Goal: Task Accomplishment & Management: Manage account settings

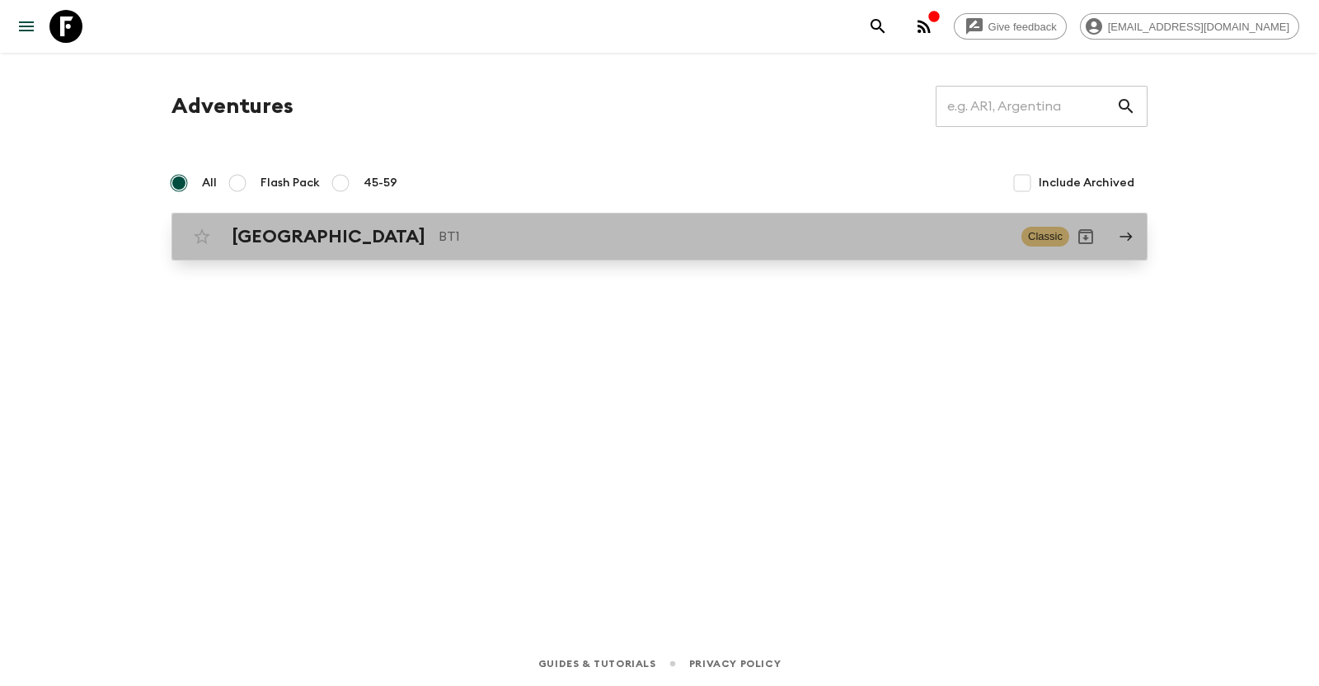
click at [1131, 240] on icon at bounding box center [1126, 236] width 15 height 15
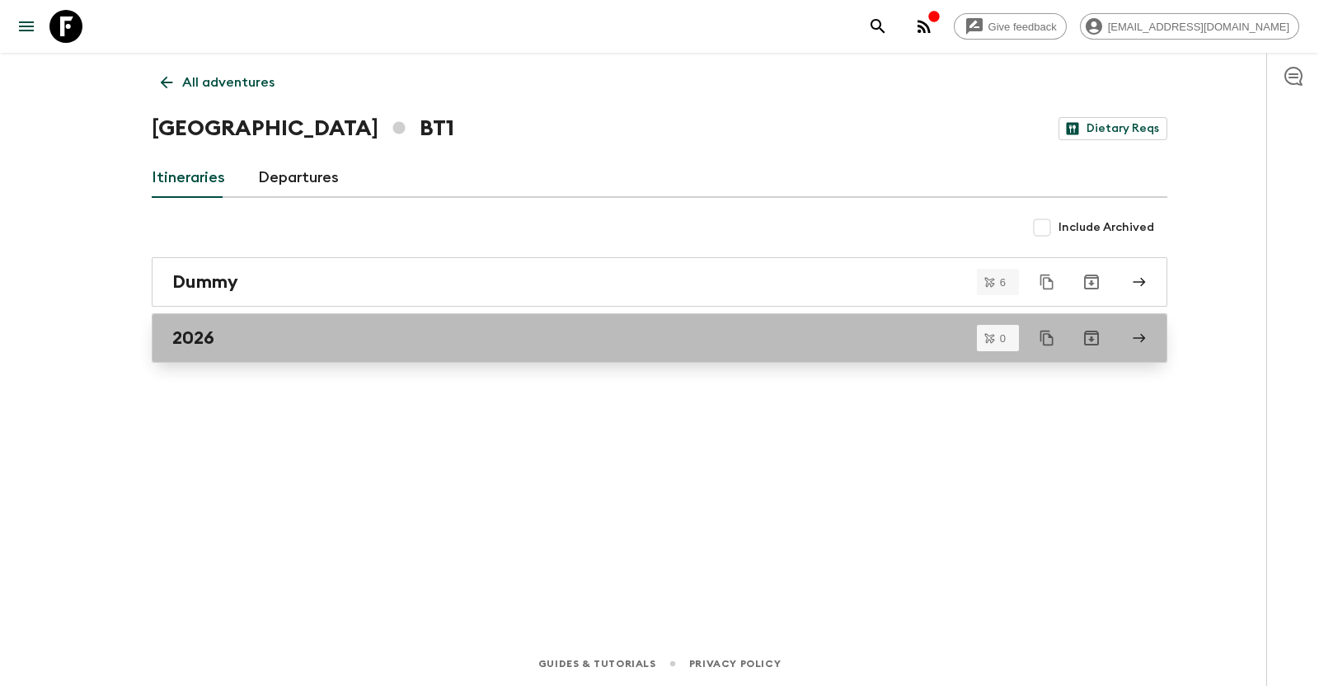
click at [804, 327] on div "2026" at bounding box center [643, 337] width 943 height 21
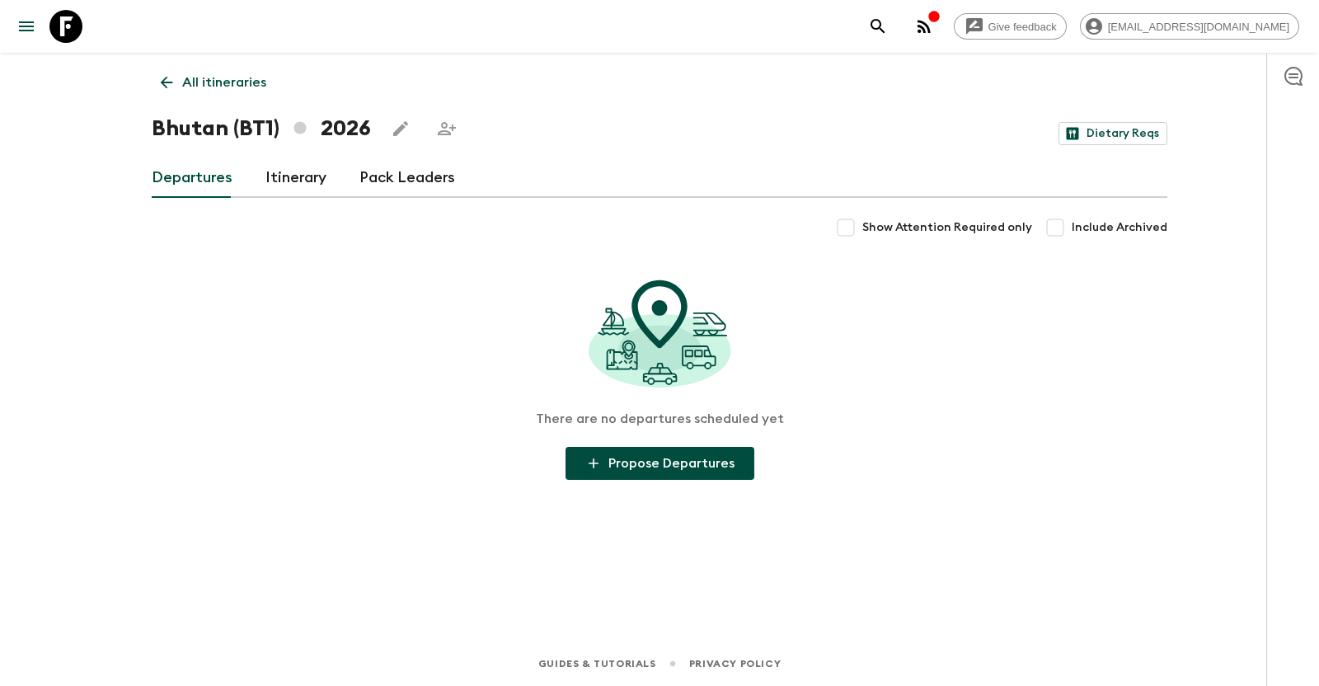
click at [312, 182] on link "Itinerary" at bounding box center [296, 178] width 61 height 40
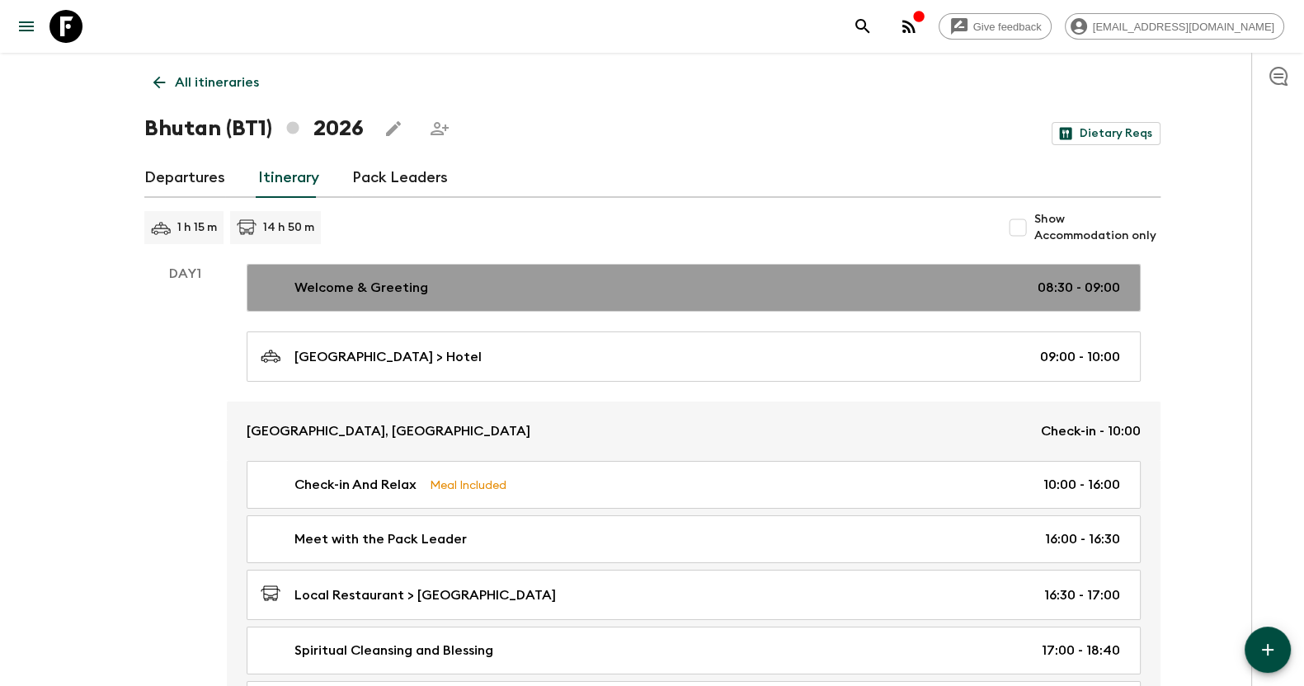
click at [1019, 298] on link "Welcome & Greeting 08:30 - 09:00" at bounding box center [694, 288] width 894 height 48
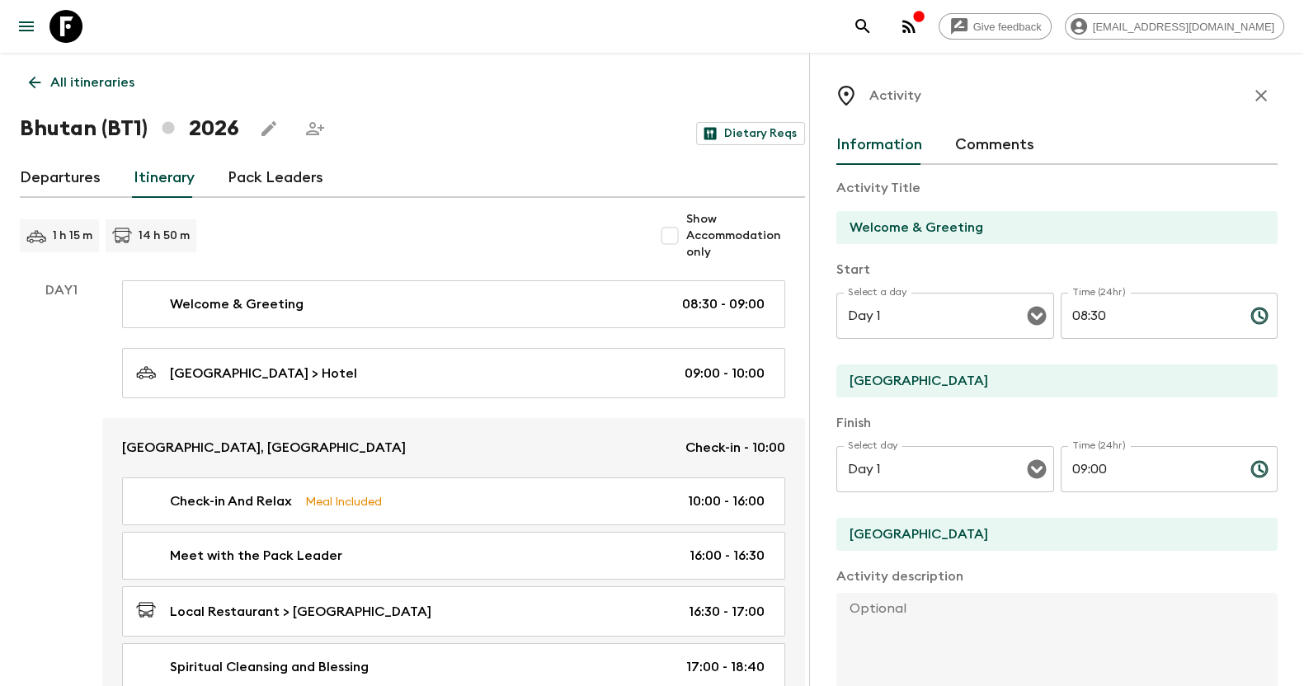
click at [1252, 92] on icon "button" at bounding box center [1261, 96] width 20 height 20
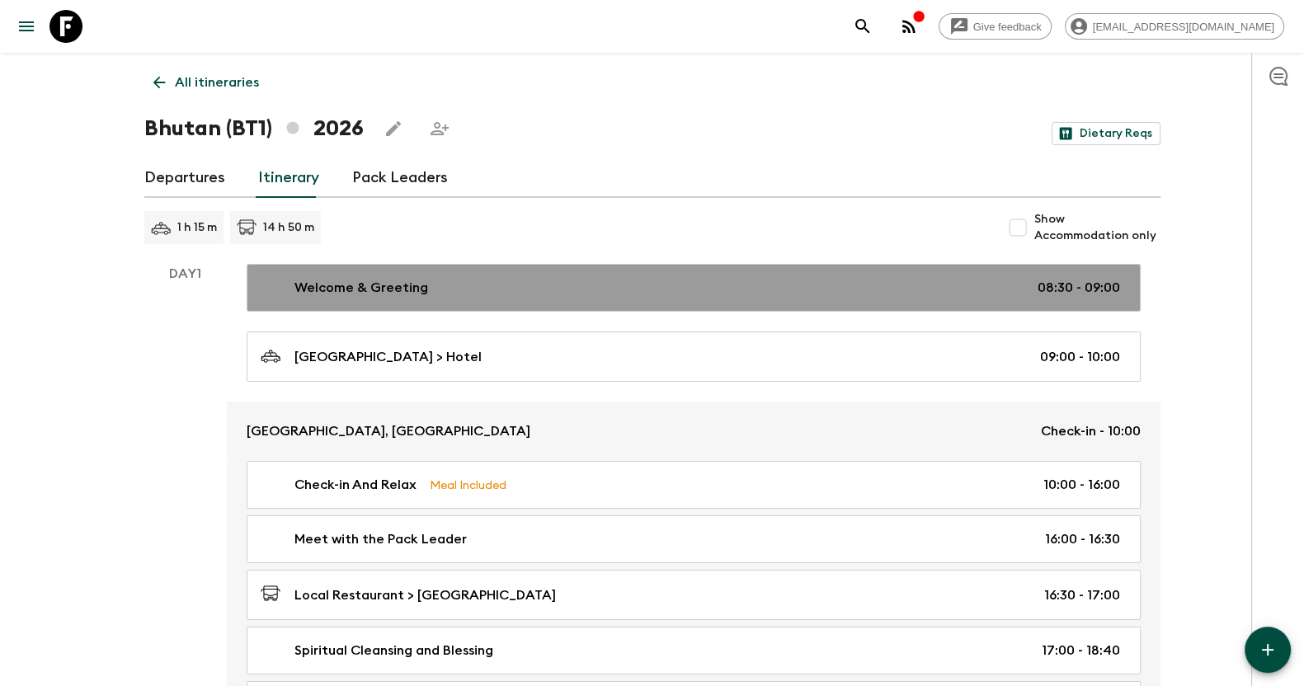
click at [962, 280] on div "Welcome & Greeting 08:30 - 09:00" at bounding box center [690, 288] width 859 height 20
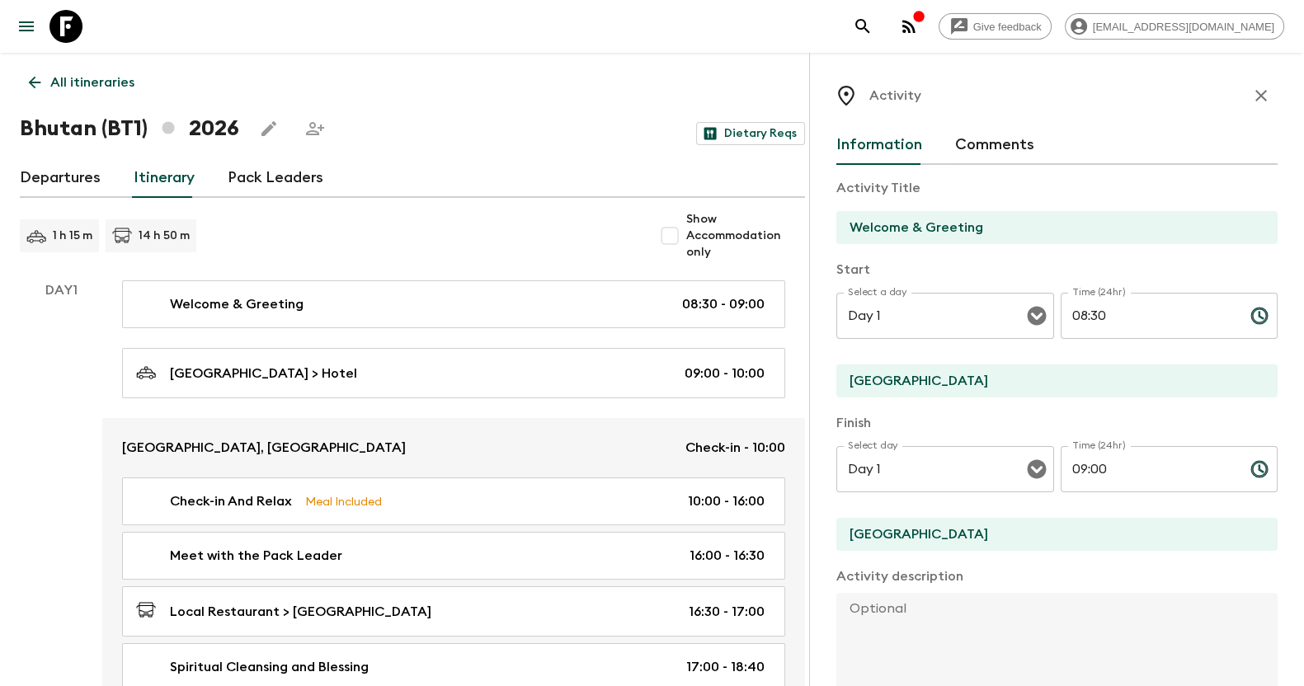
click at [1251, 92] on icon "button" at bounding box center [1261, 96] width 20 height 20
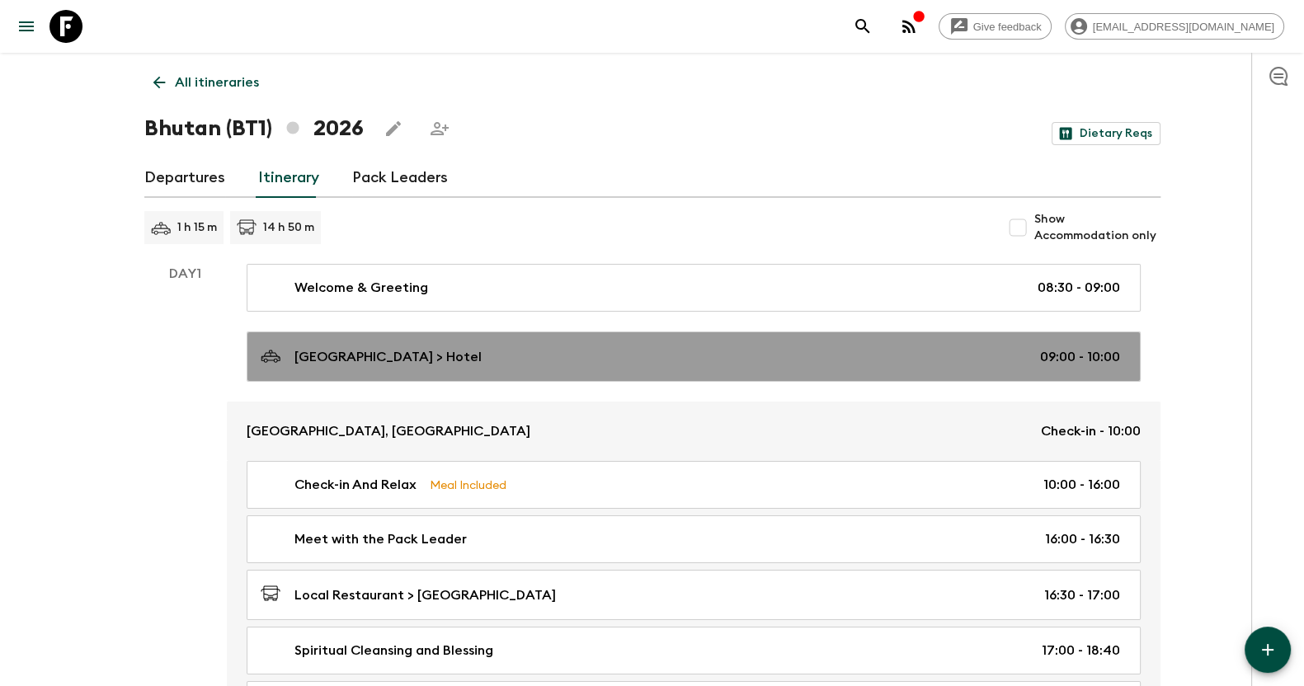
click at [886, 355] on div "[GEOGRAPHIC_DATA] > Hotel 09:00 - 10:00" at bounding box center [690, 356] width 859 height 22
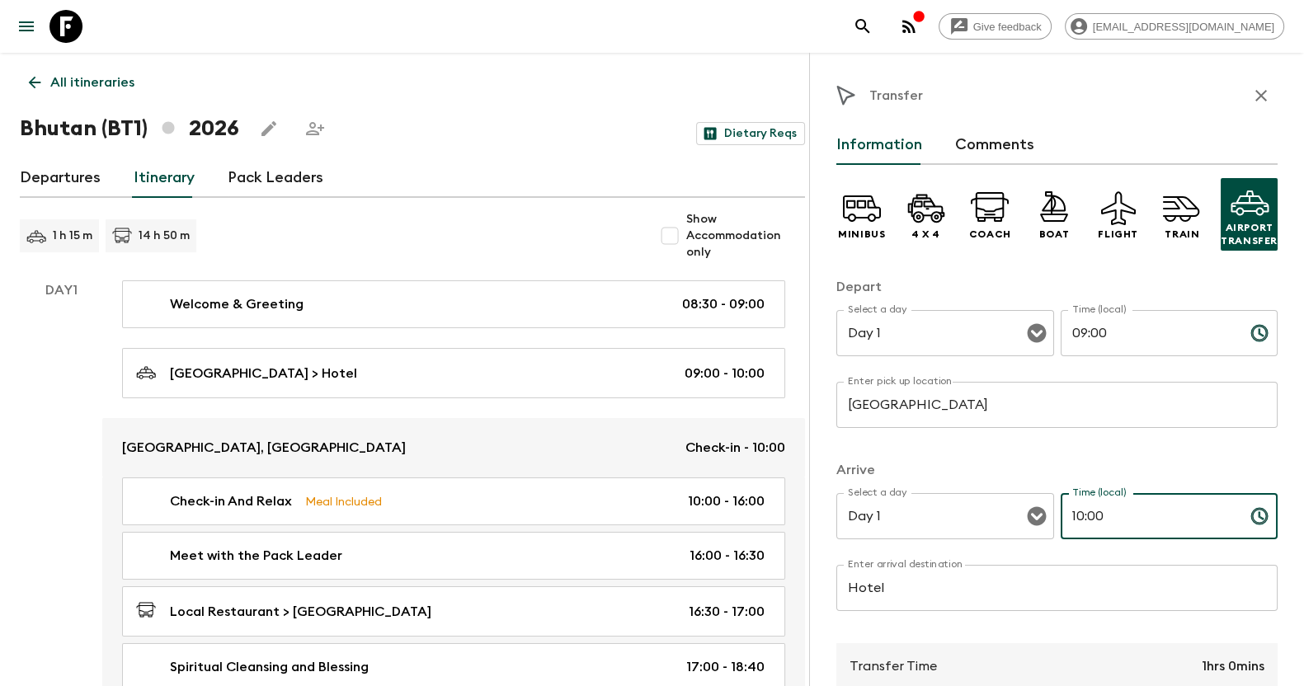
click at [1074, 518] on input "10:00" at bounding box center [1148, 516] width 176 height 46
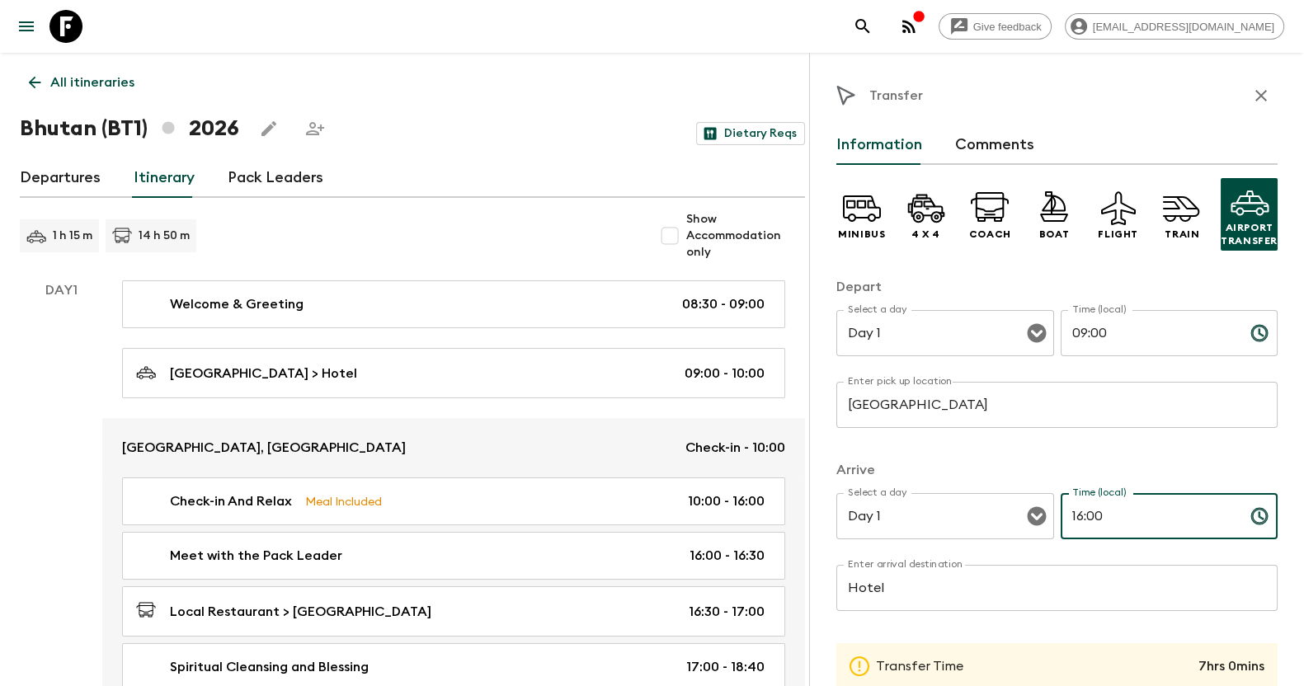
type input "16:00"
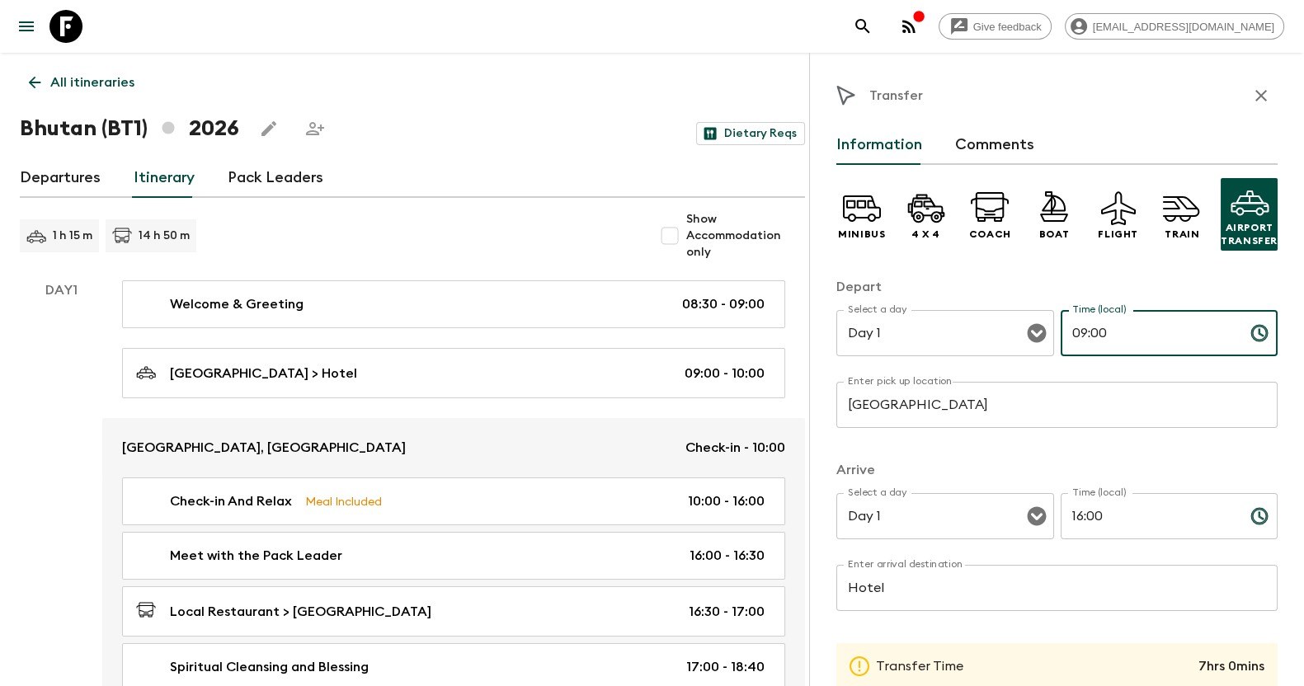
click at [1074, 336] on input "09:00" at bounding box center [1148, 333] width 176 height 46
click at [1100, 338] on input "03:0" at bounding box center [1148, 333] width 176 height 46
type input "03:00"
click at [1173, 449] on div "Minibus 4 x 4 Coach Boat Flight Train Airport Transfer Depart Select a day Day …" at bounding box center [1056, 579] width 441 height 829
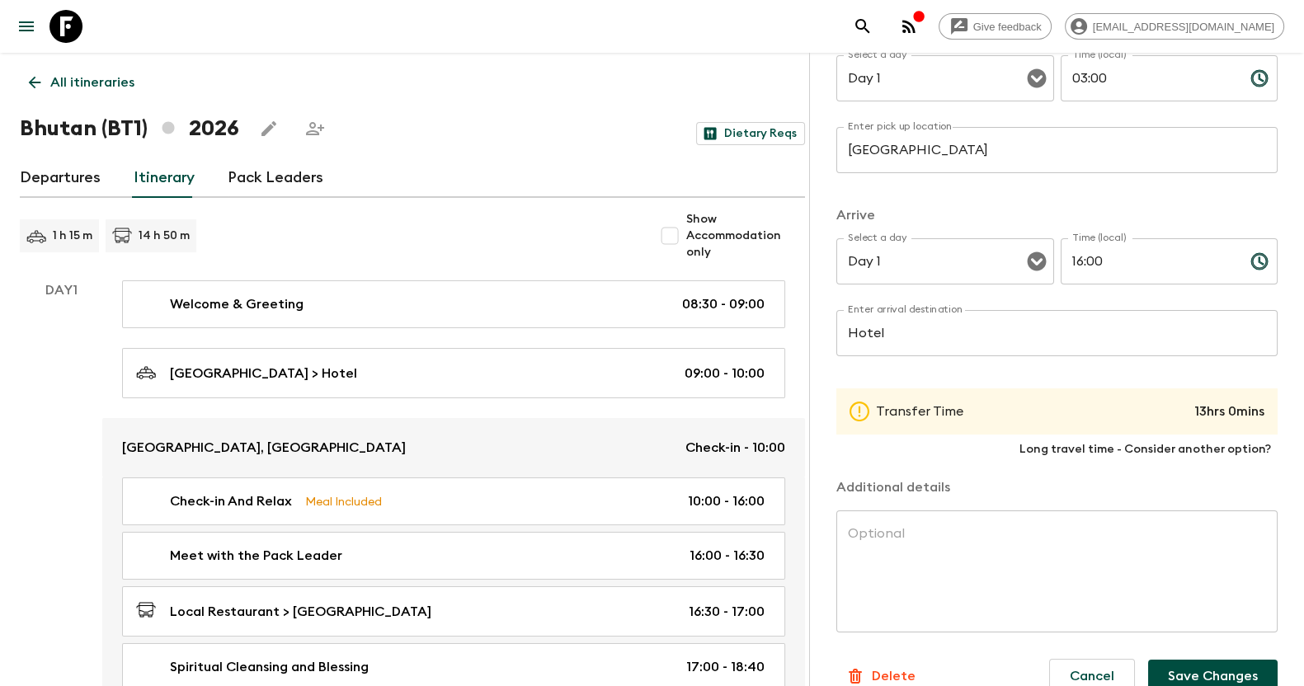
scroll to position [281, 0]
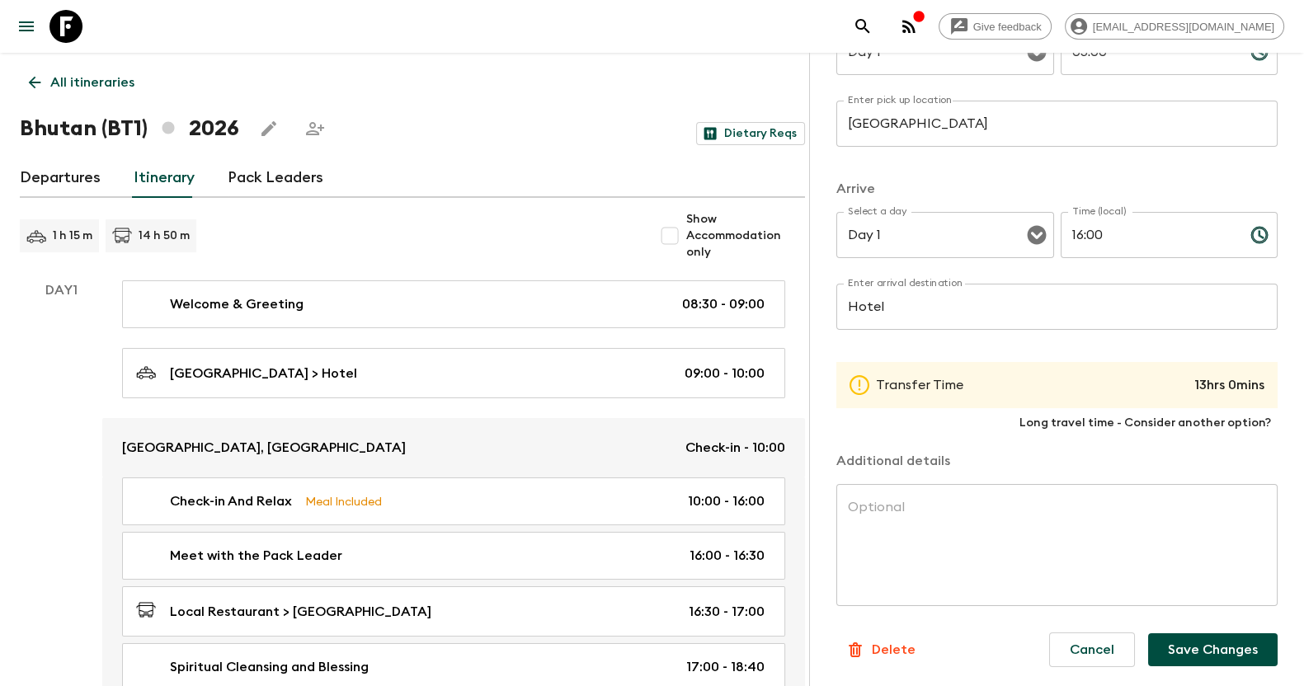
click at [1200, 646] on button "Save Changes" at bounding box center [1212, 649] width 129 height 33
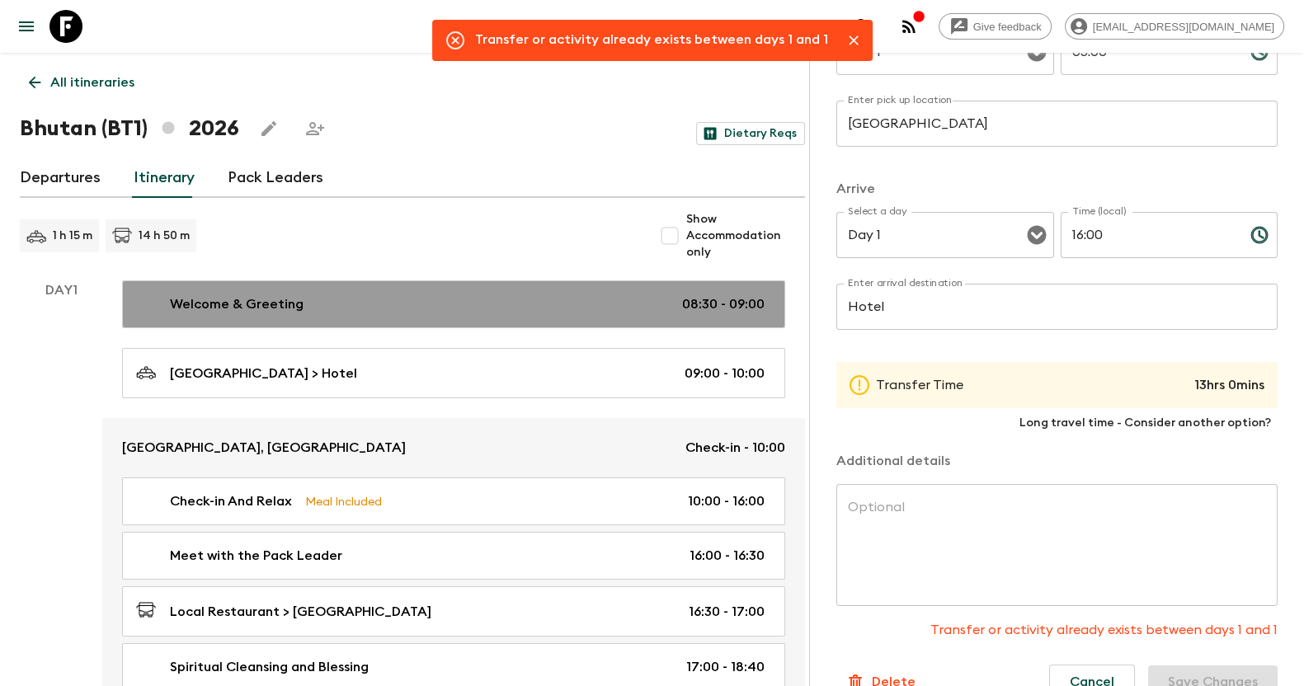
click at [598, 298] on div "Welcome & Greeting 08:30 - 09:00" at bounding box center [450, 304] width 628 height 20
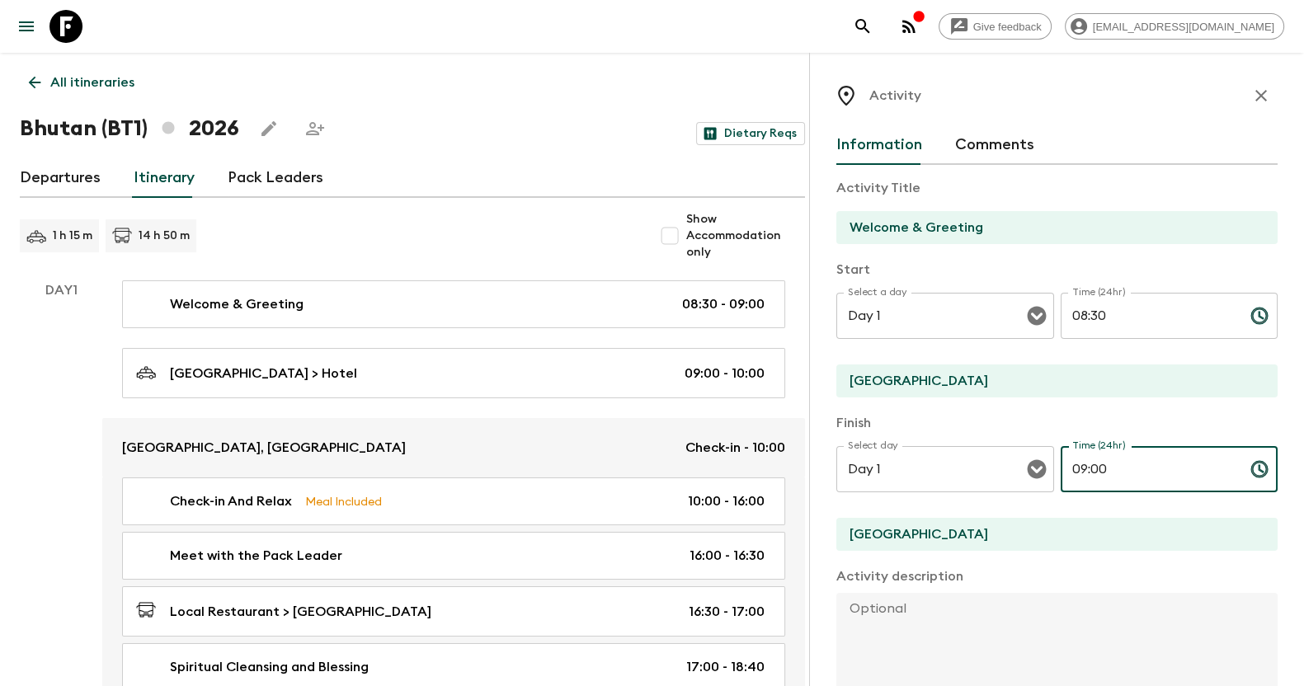
click at [1113, 471] on input "09:00" at bounding box center [1148, 469] width 176 height 46
type input "0"
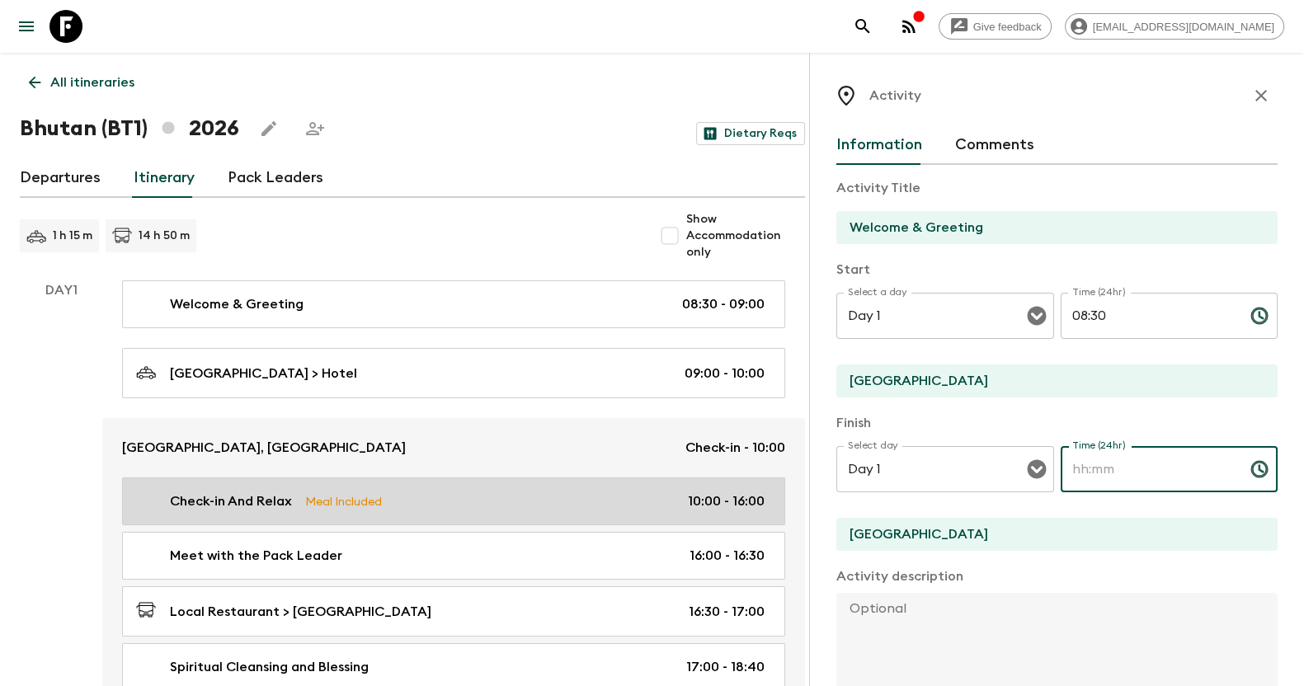
scroll to position [102, 0]
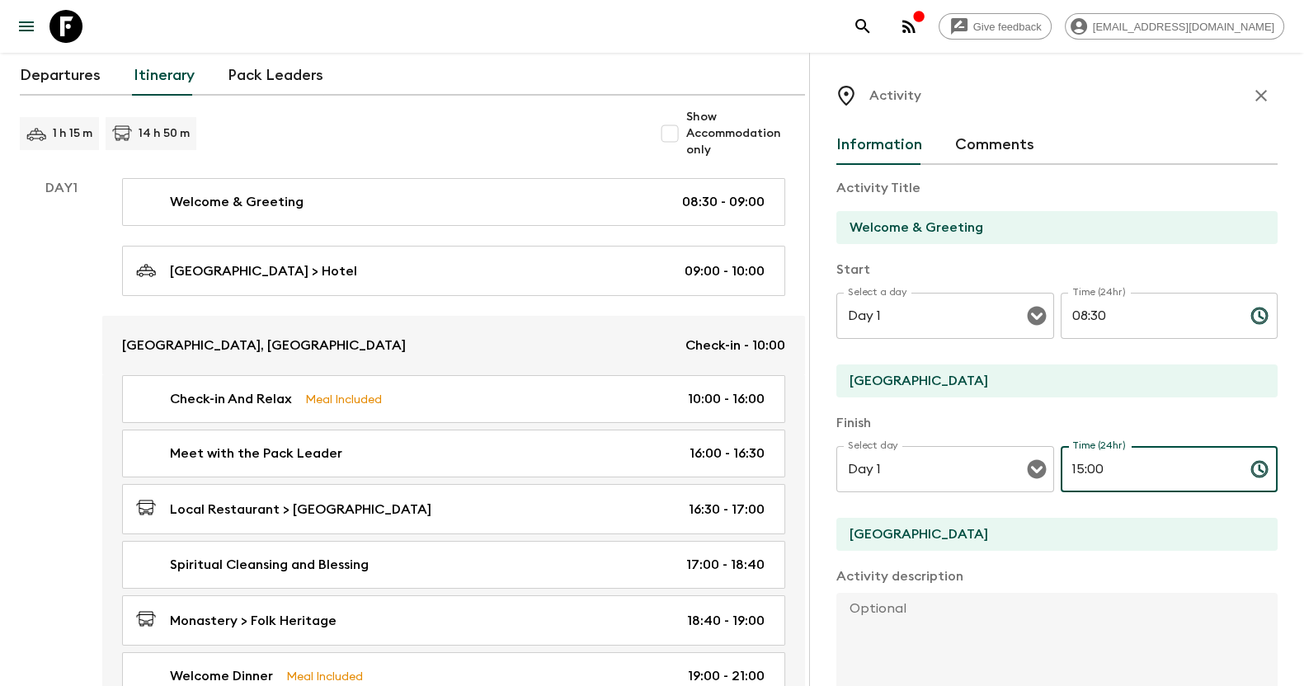
type input "15:00"
click at [1285, 536] on div "Activity Information Comments Activity Title Welcome & Greeting Start Select a …" at bounding box center [1056, 396] width 495 height 686
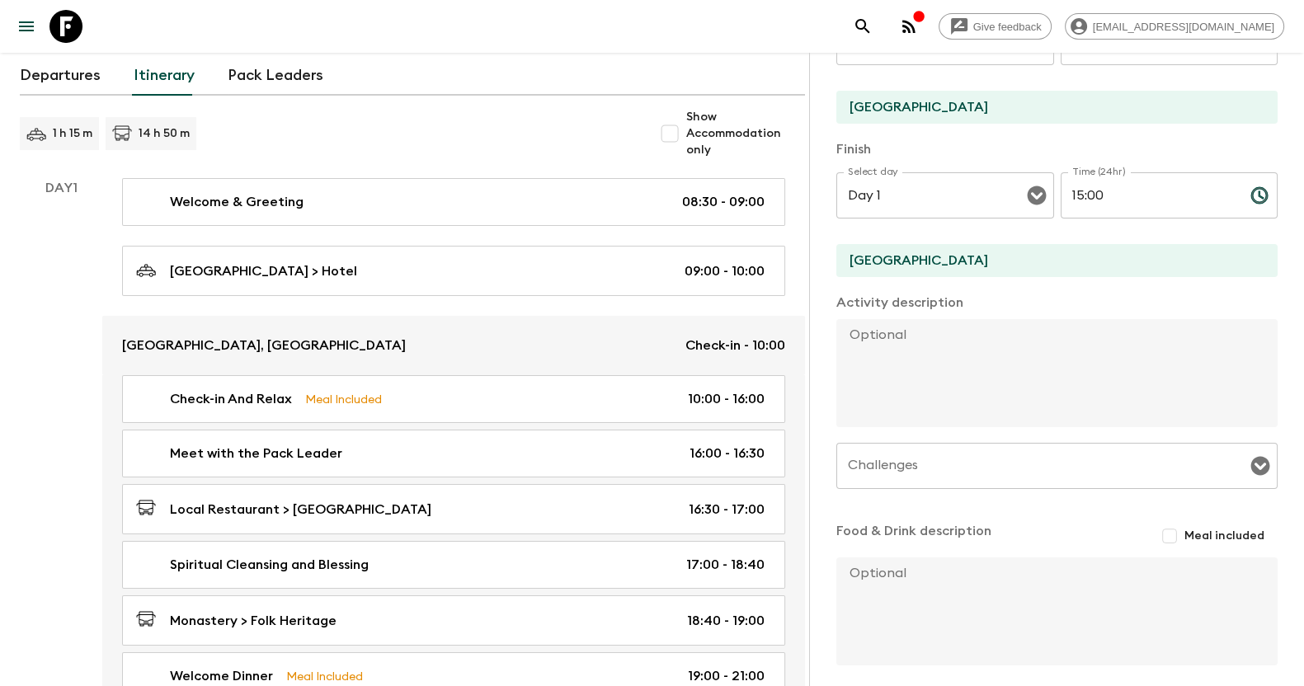
scroll to position [309, 0]
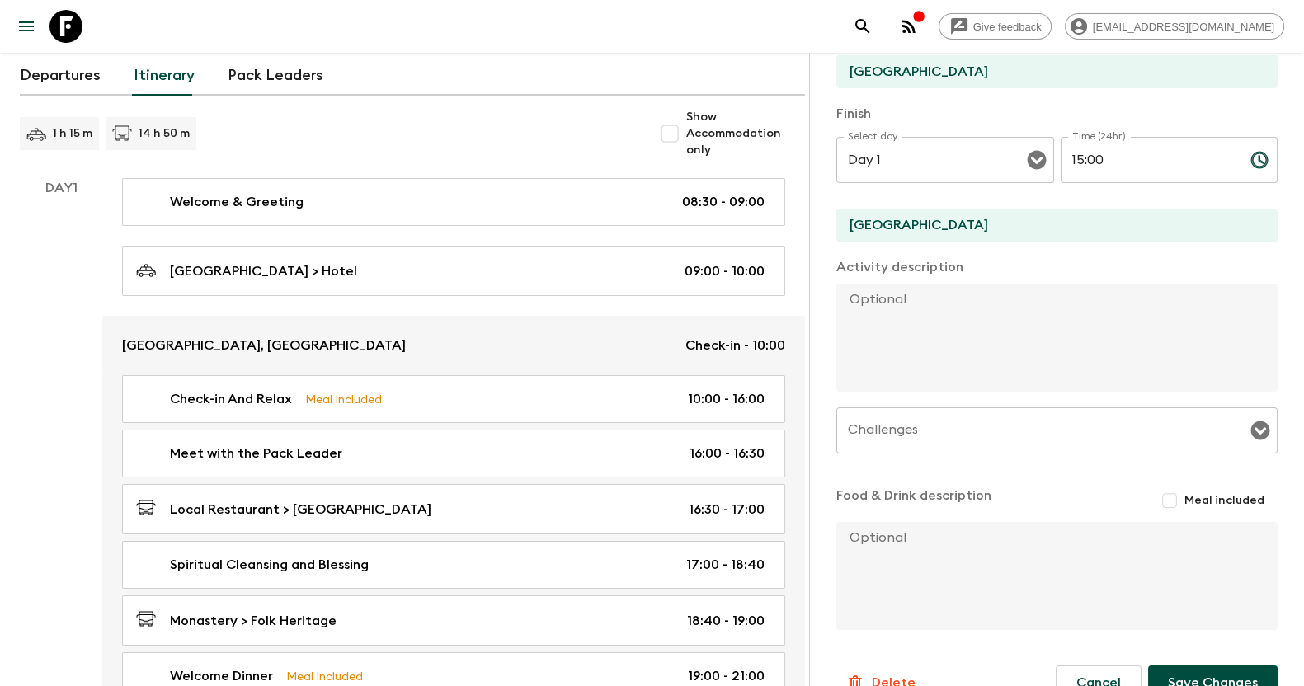
click at [1213, 676] on button "Save Changes" at bounding box center [1212, 682] width 129 height 35
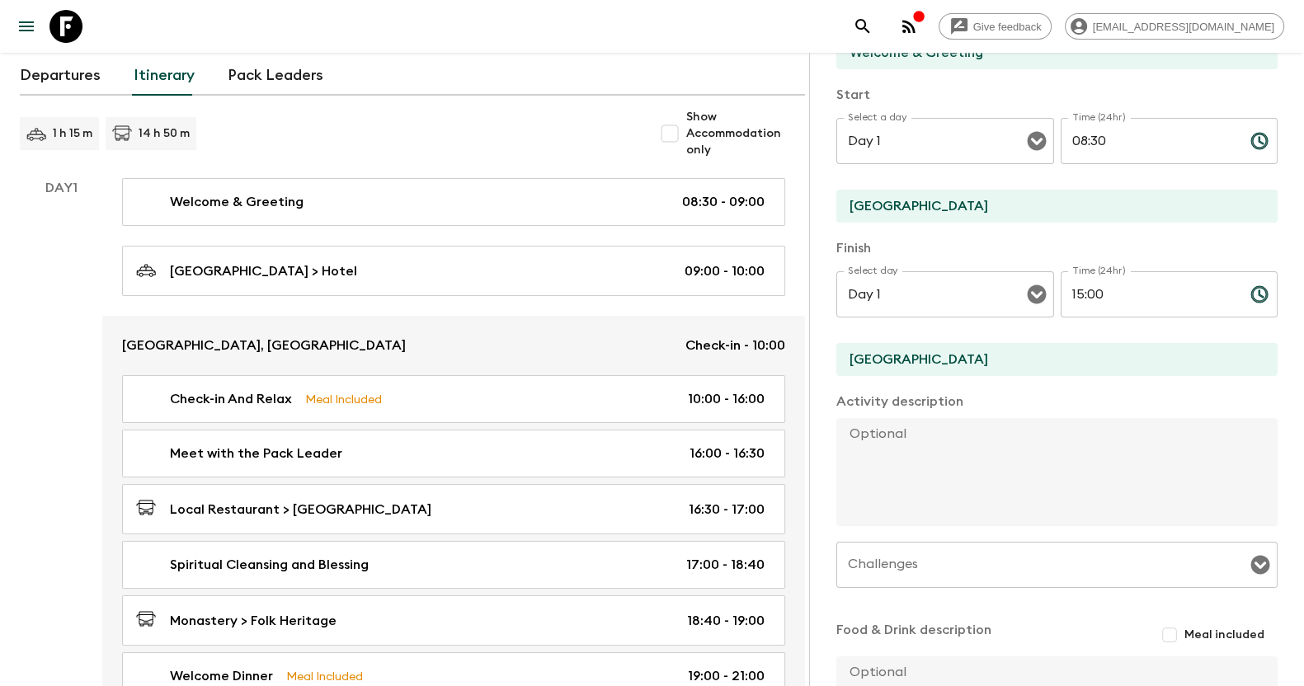
scroll to position [205, 0]
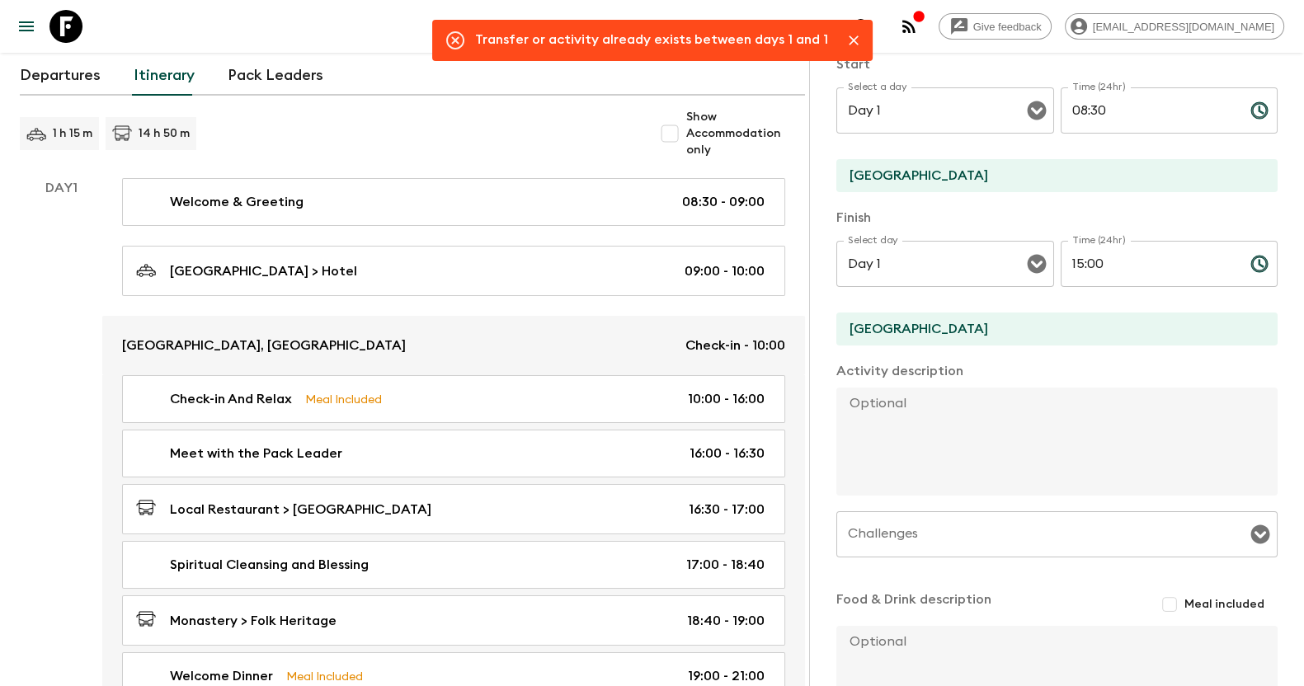
click at [848, 40] on icon "Close" at bounding box center [853, 40] width 10 height 10
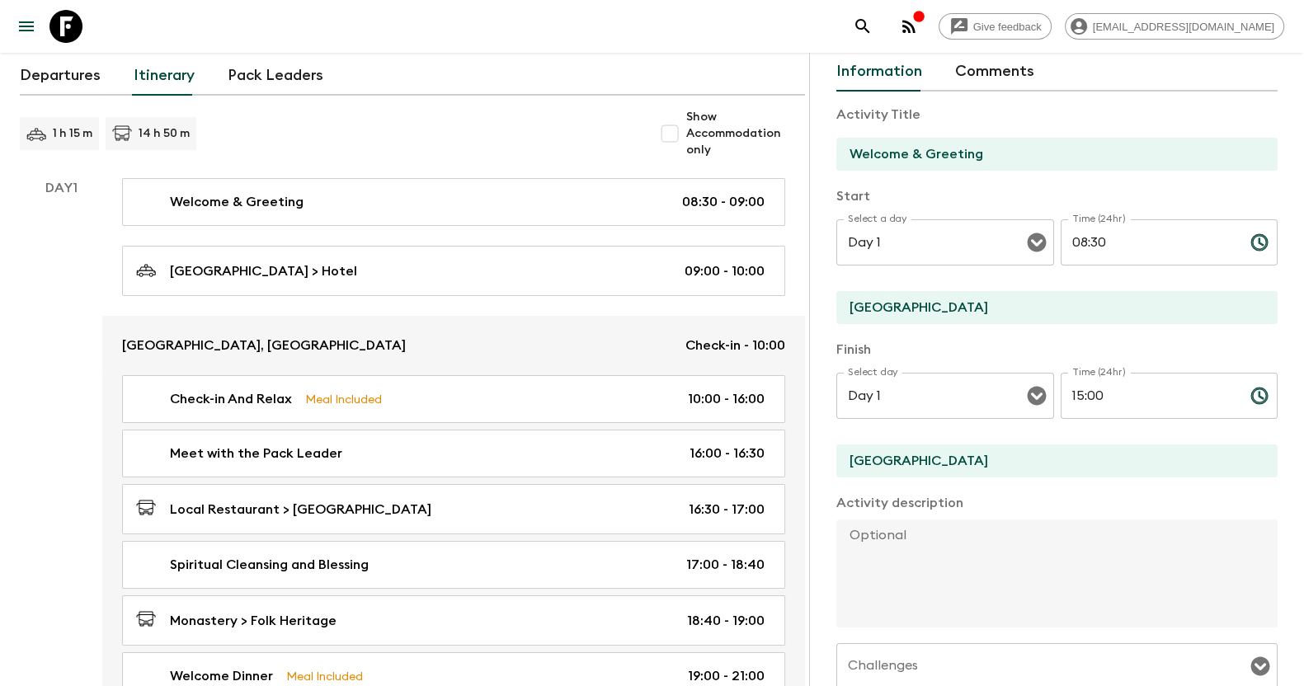
scroll to position [0, 0]
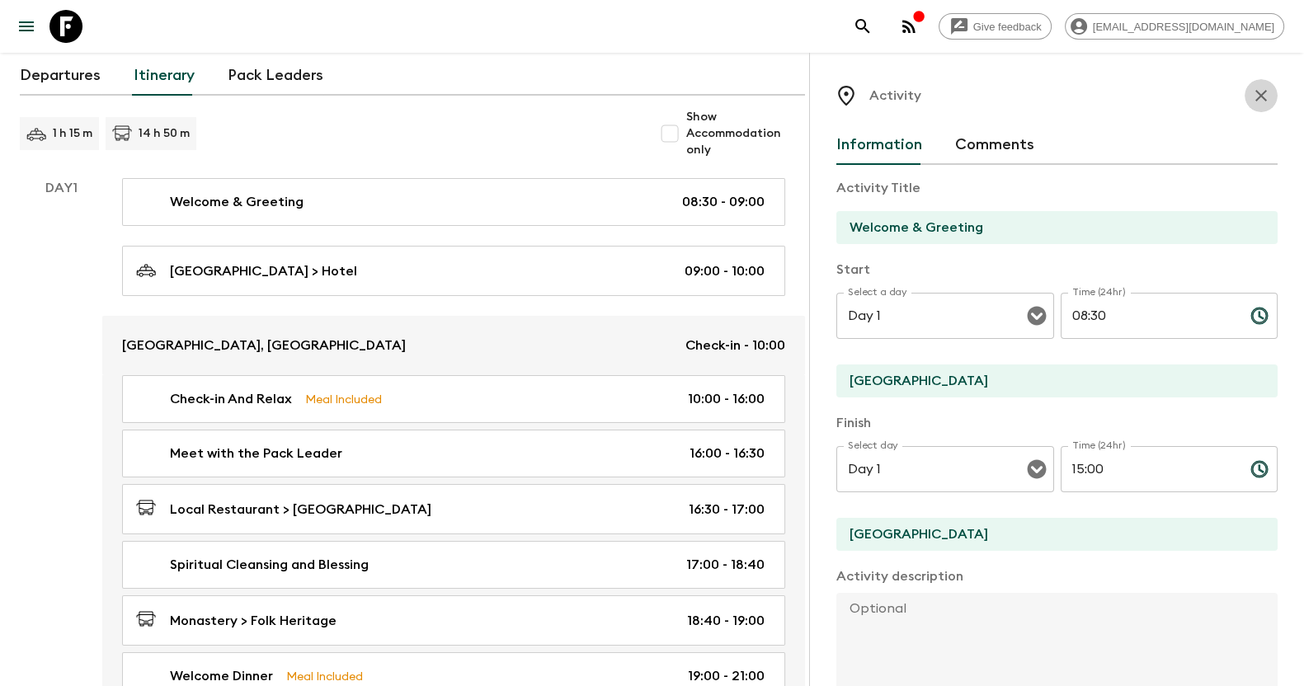
click at [1251, 87] on icon "button" at bounding box center [1261, 96] width 20 height 20
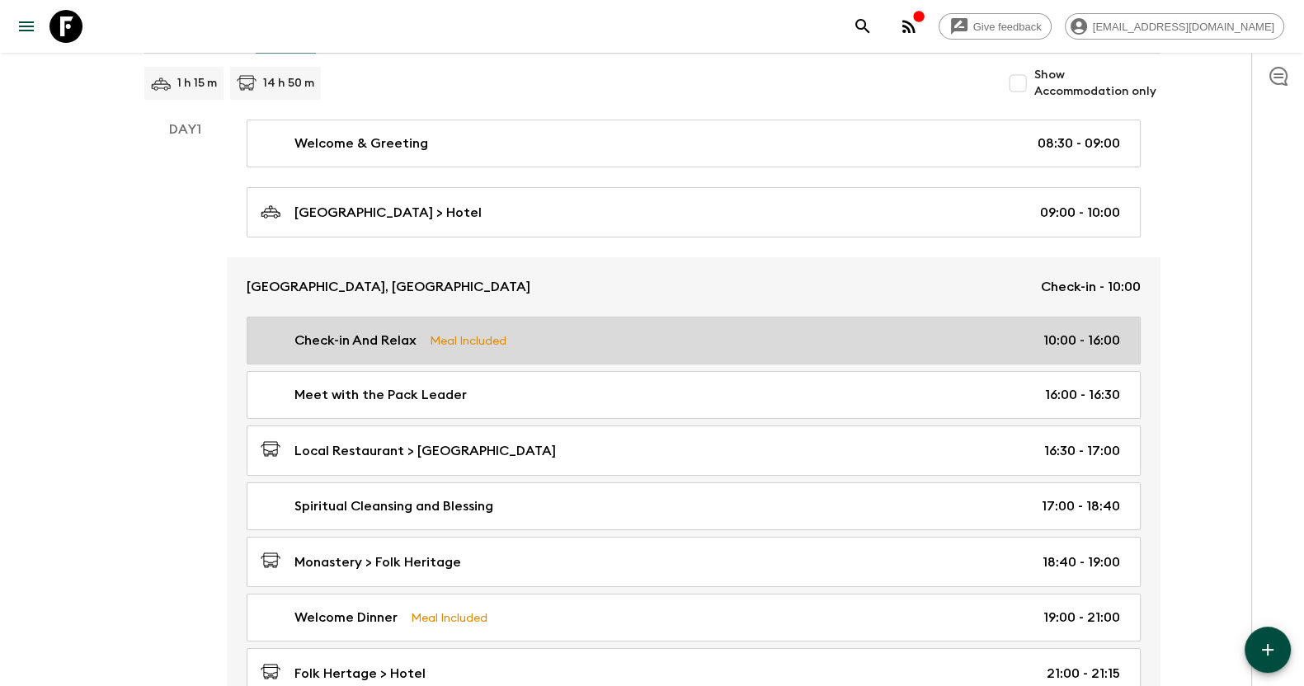
scroll to position [205, 0]
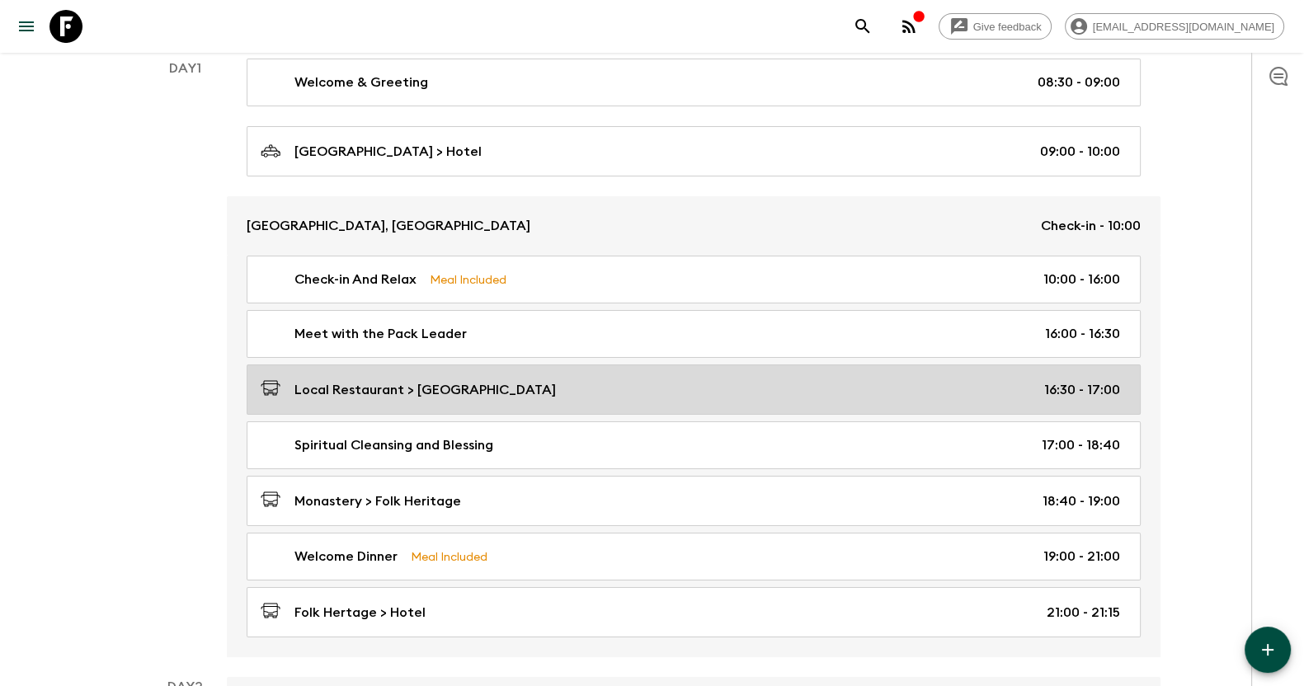
click at [610, 385] on div "Local Restaurant > [GEOGRAPHIC_DATA] 16:30 - 17:00" at bounding box center [690, 389] width 859 height 22
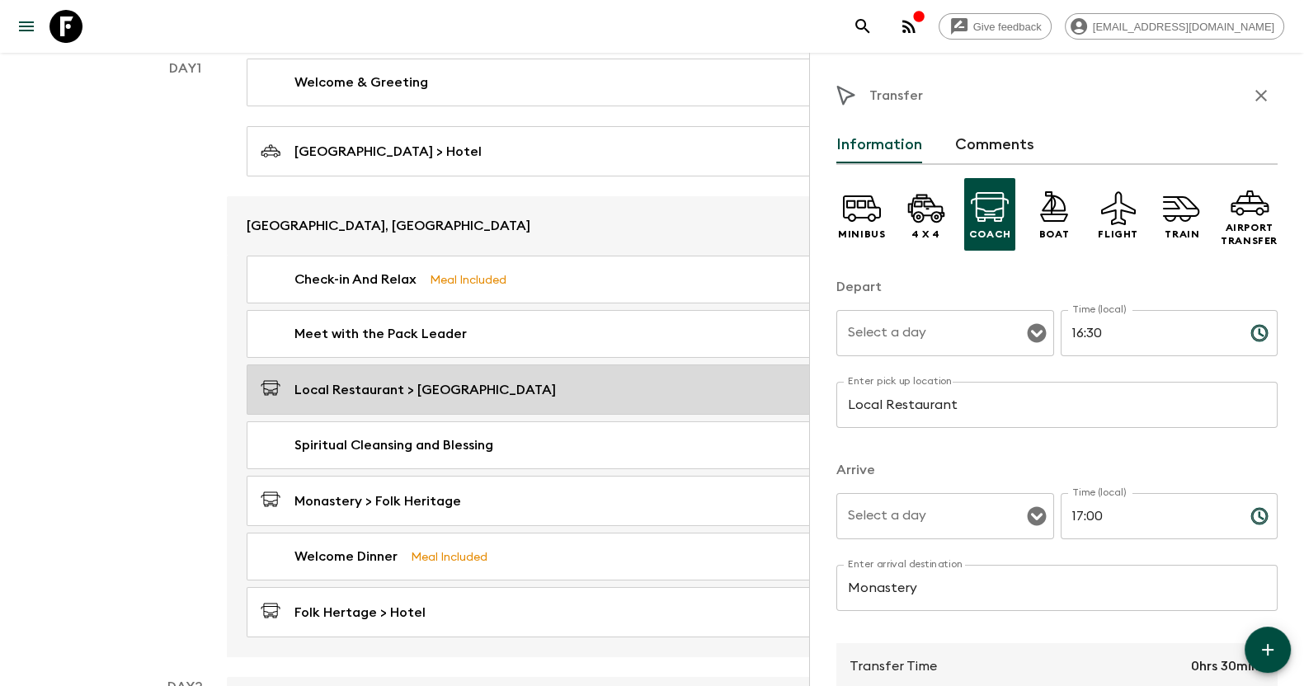
type input "Day 1"
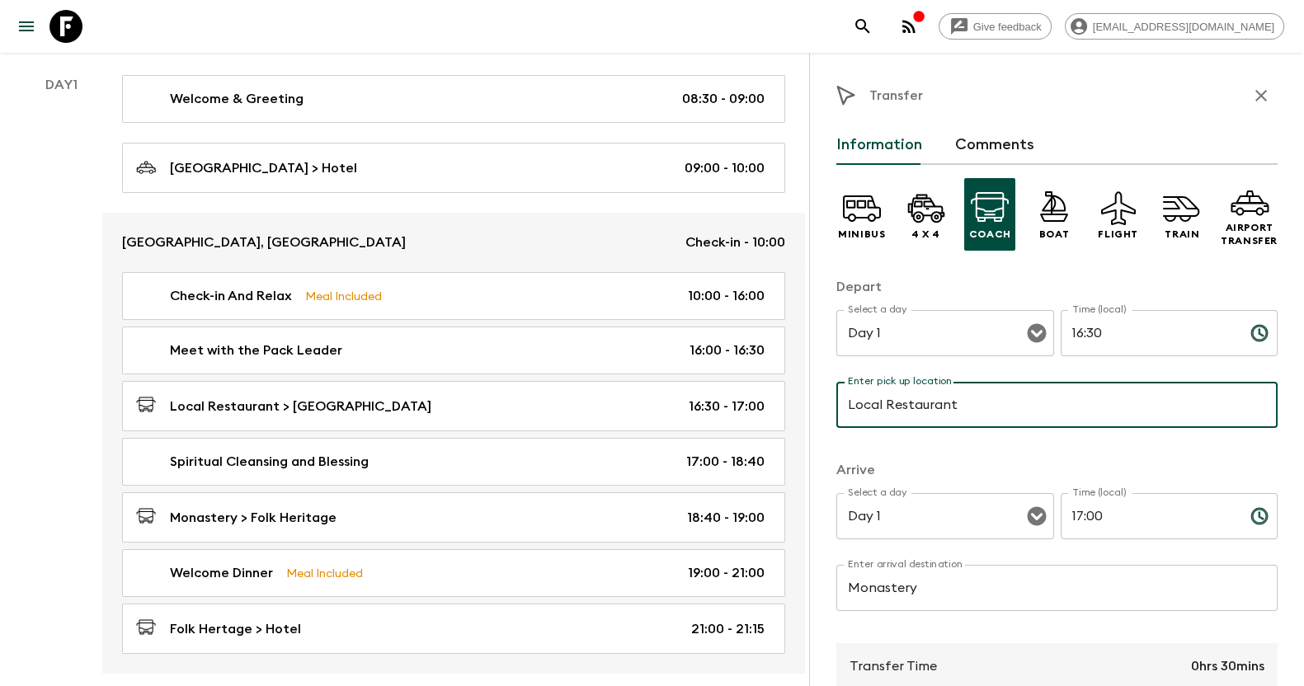
click at [953, 421] on input "Local Restaurant" at bounding box center [1056, 405] width 441 height 46
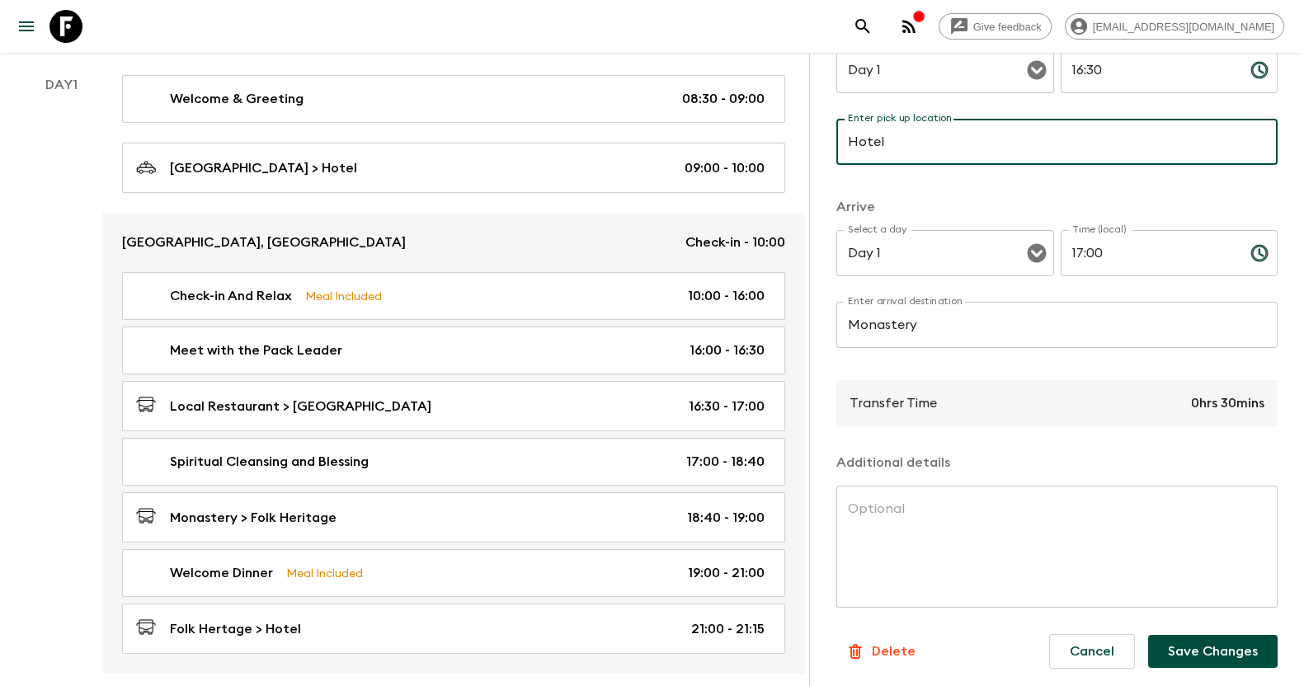
scroll to position [265, 0]
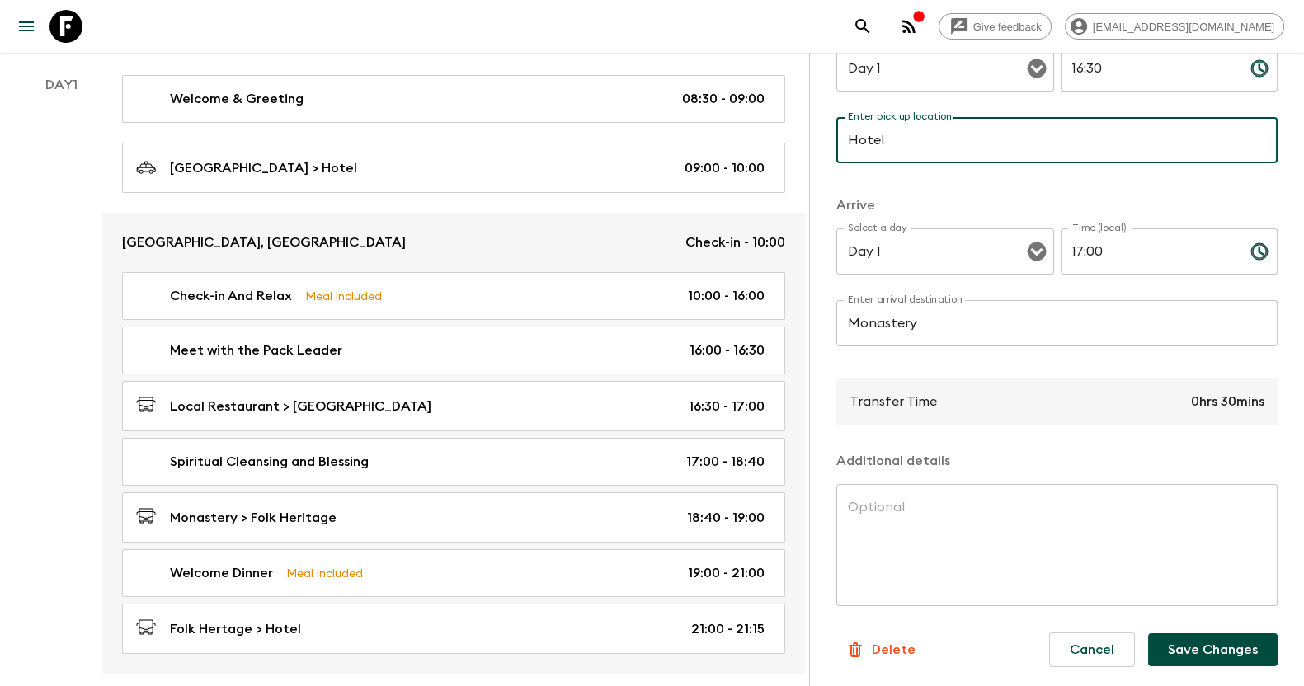
type input "Hotel"
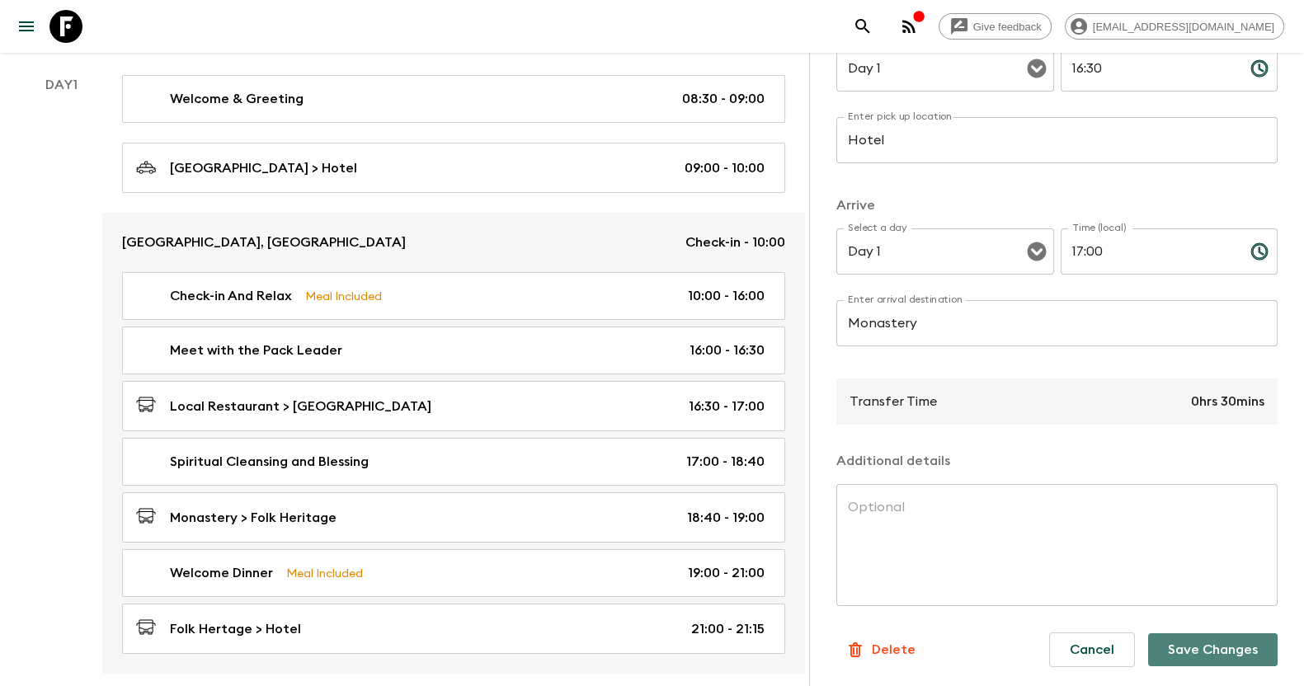
click at [1163, 648] on button "Save Changes" at bounding box center [1212, 649] width 129 height 33
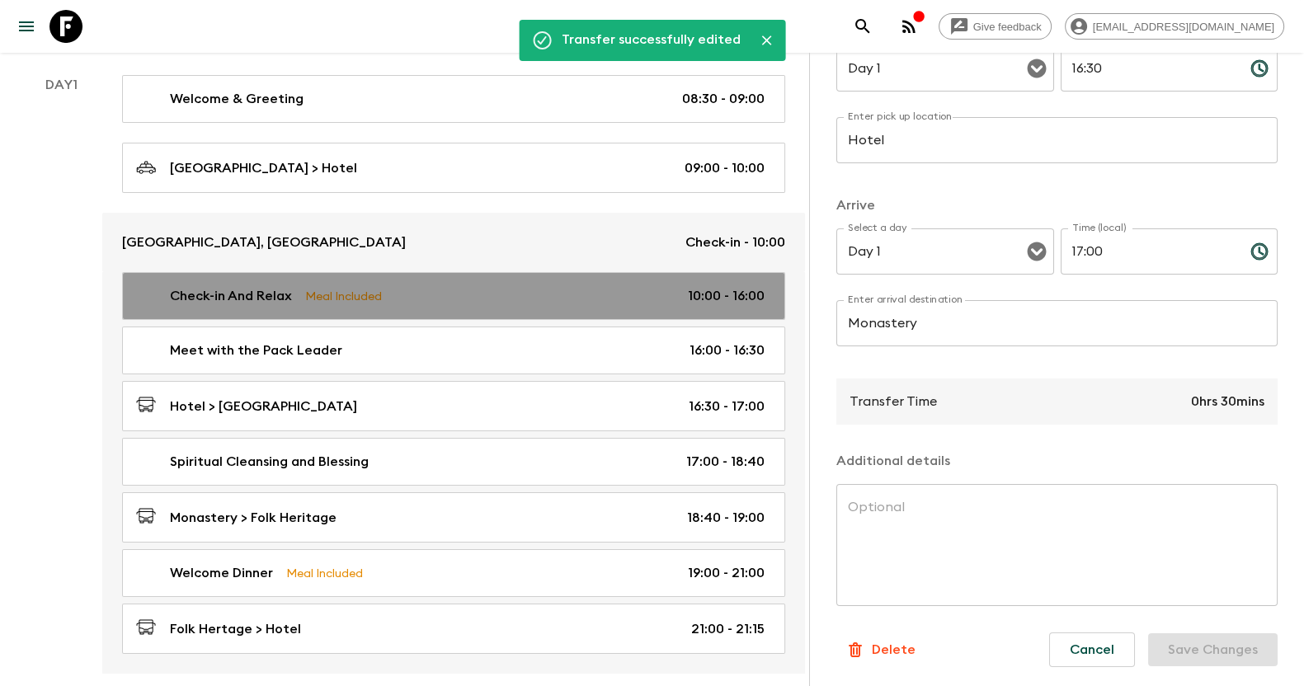
click at [460, 308] on link "Check-in And Relax Meal Included 10:00 - 16:00" at bounding box center [453, 296] width 663 height 48
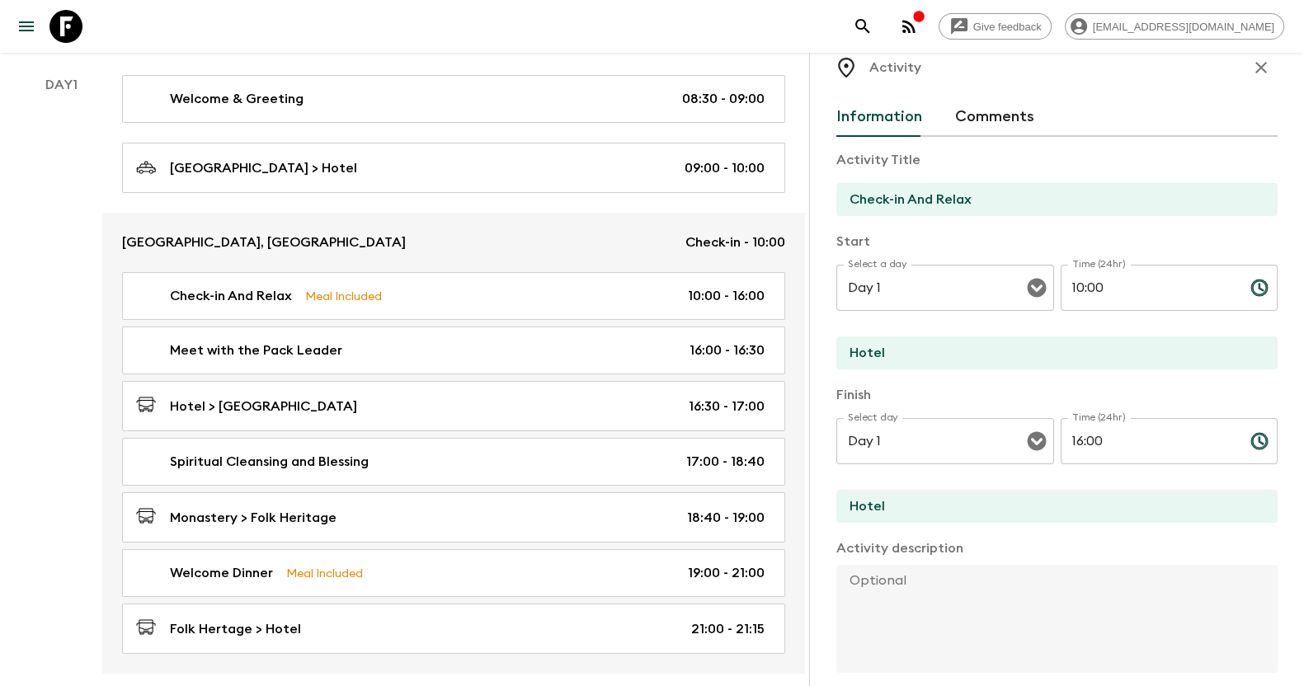
scroll to position [102, 0]
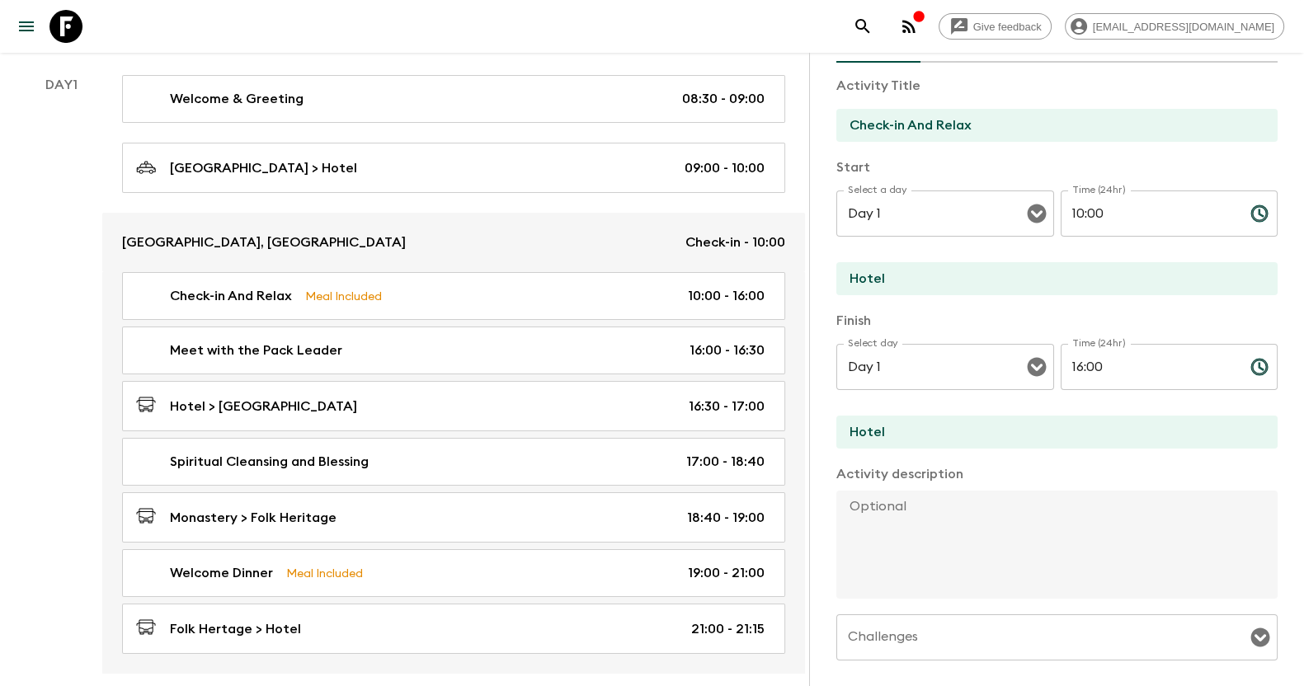
click at [893, 517] on textarea at bounding box center [1050, 545] width 428 height 108
click at [905, 502] on textarea "Lunch at Hotel" at bounding box center [1050, 545] width 428 height 108
type textarea "Lunch at the Hotel"
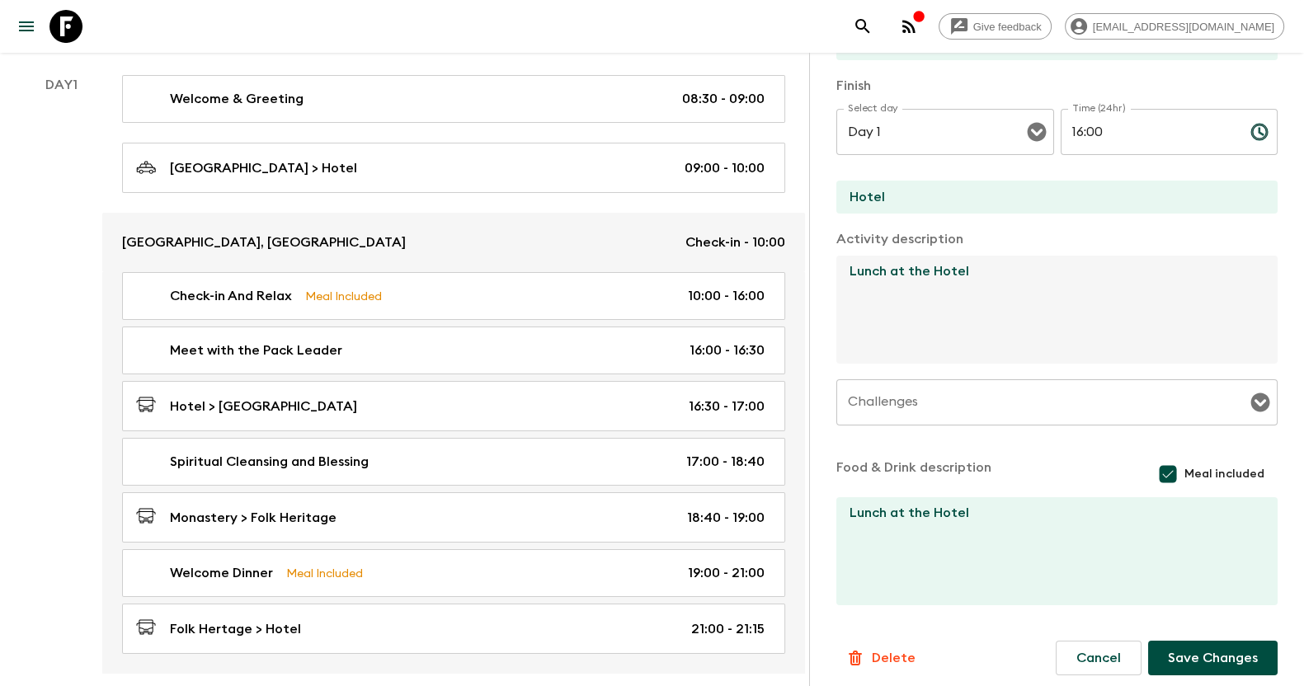
scroll to position [345, 0]
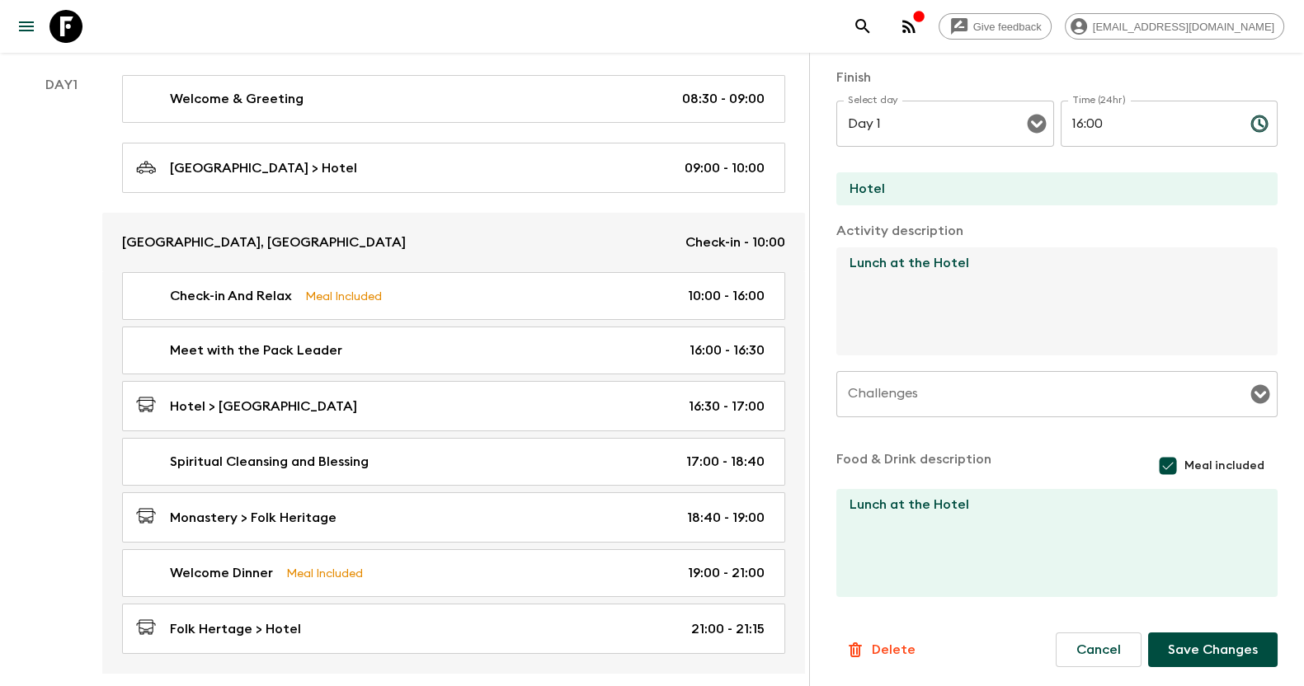
drag, startPoint x: 1008, startPoint y: 267, endPoint x: 844, endPoint y: 267, distance: 164.1
click at [844, 267] on textarea "Lunch at the Hotel" at bounding box center [1050, 301] width 428 height 108
click at [1188, 657] on button "Save Changes" at bounding box center [1212, 649] width 129 height 35
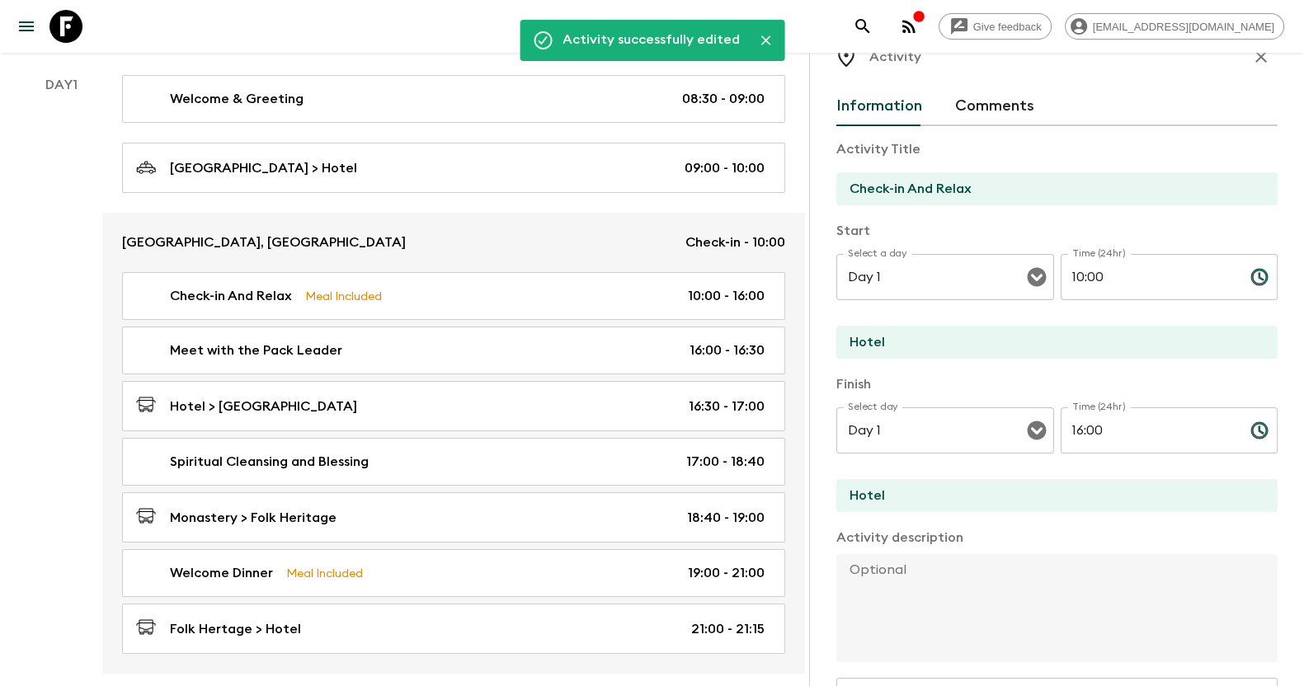
scroll to position [36, 0]
click at [1255, 61] on icon "button" at bounding box center [1261, 60] width 12 height 12
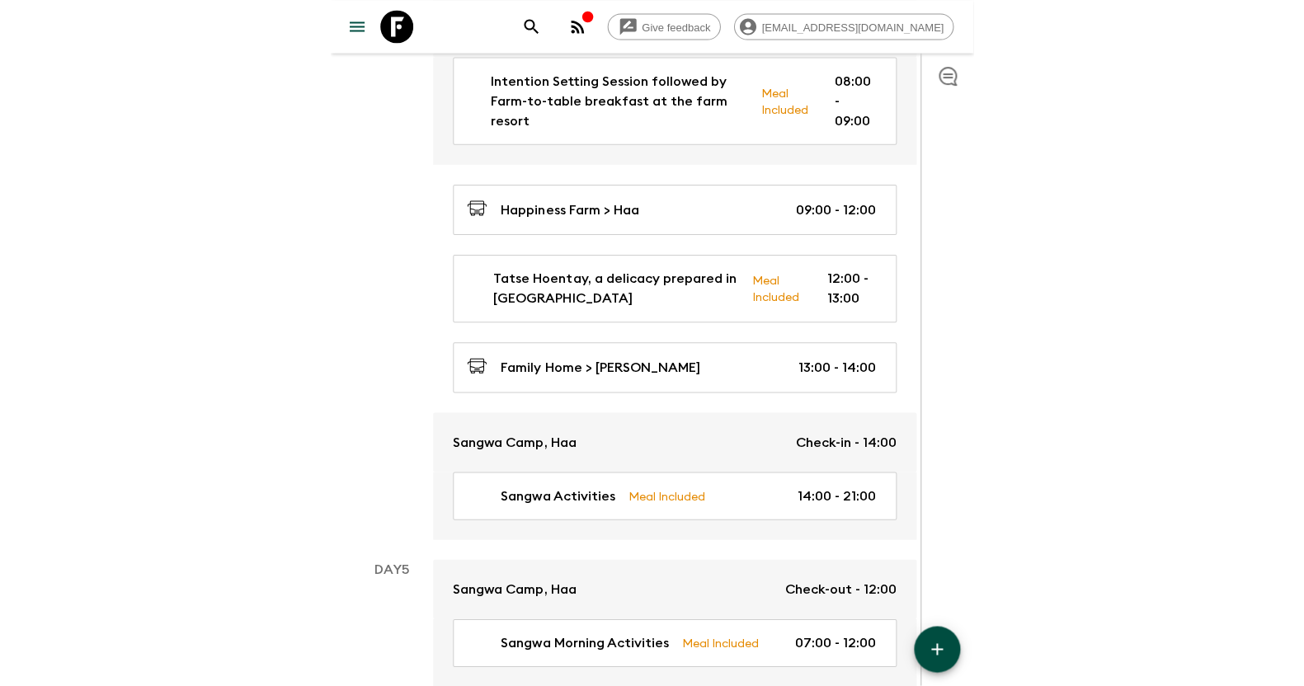
scroll to position [2061, 0]
